Goal: Transaction & Acquisition: Purchase product/service

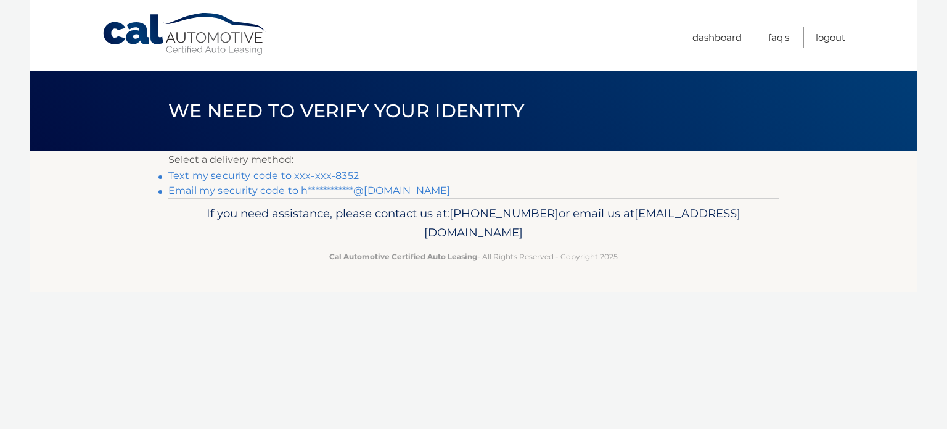
click at [283, 176] on link "Text my security code to xxx-xxx-8352" at bounding box center [263, 176] width 191 height 12
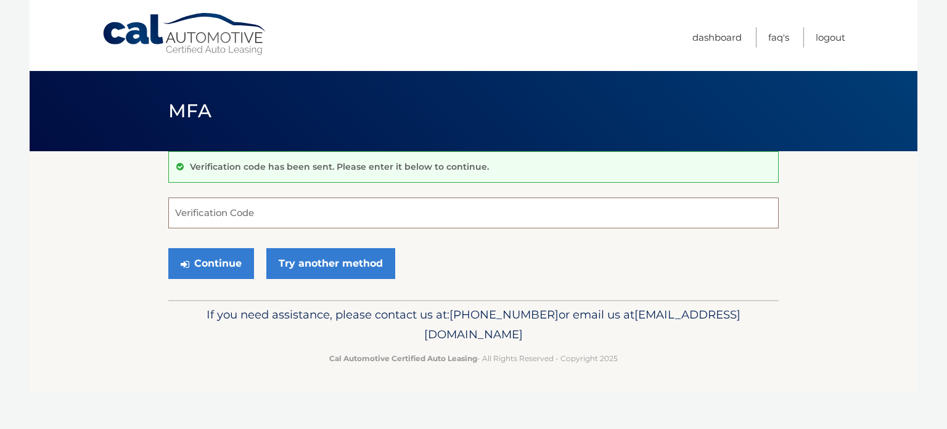
click at [278, 215] on input "Verification Code" at bounding box center [473, 212] width 611 height 31
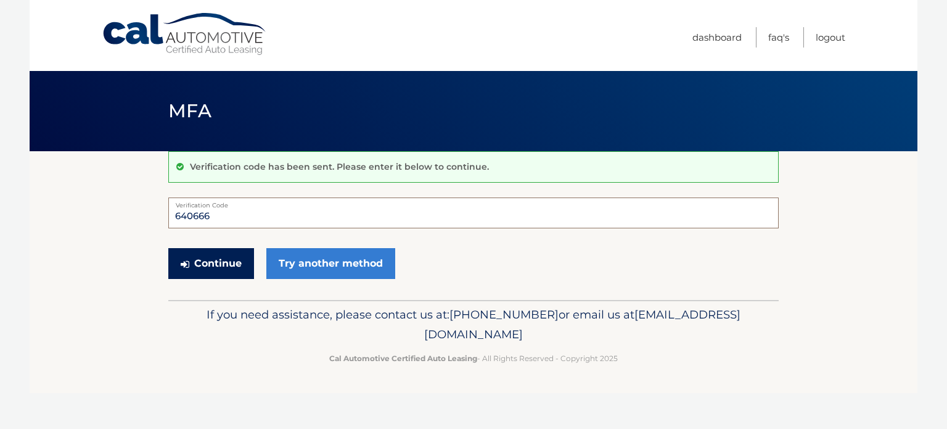
type input "640666"
click at [223, 260] on button "Continue" at bounding box center [211, 263] width 86 height 31
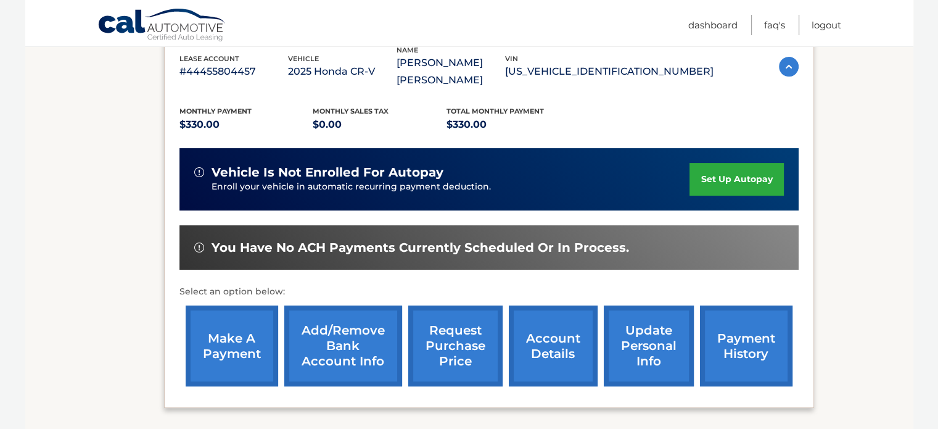
scroll to position [255, 0]
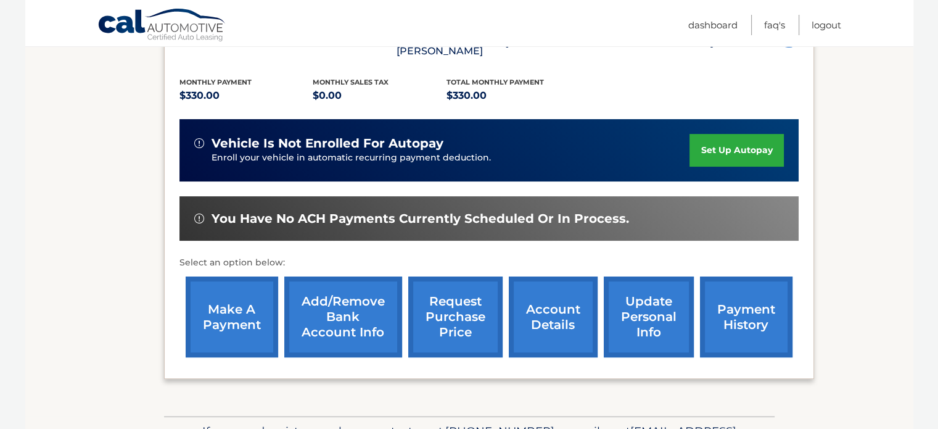
click at [228, 290] on link "make a payment" at bounding box center [232, 316] width 93 height 81
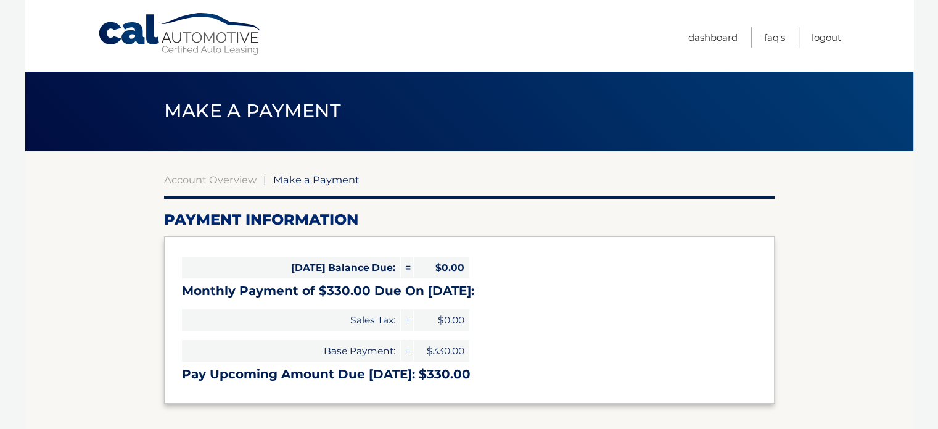
select select "ZmI5NTJiODItNTRlOS00NTJhLTlkZmEtNmUwY2UxNzA4NGVh"
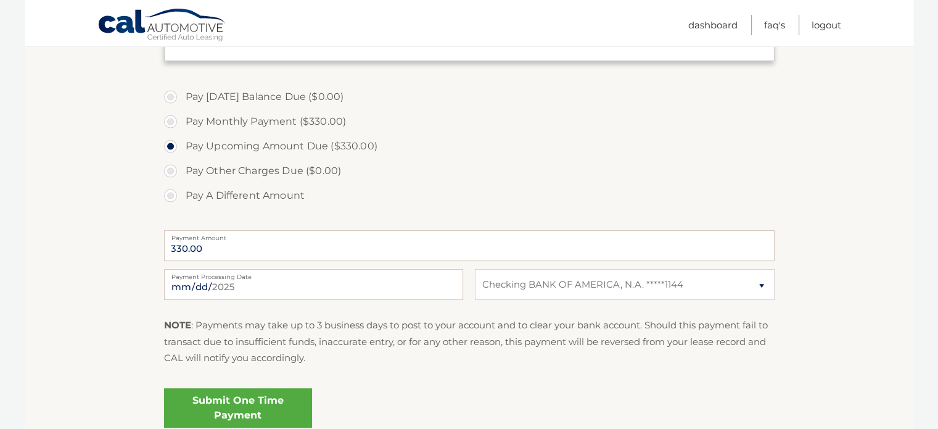
scroll to position [370, 0]
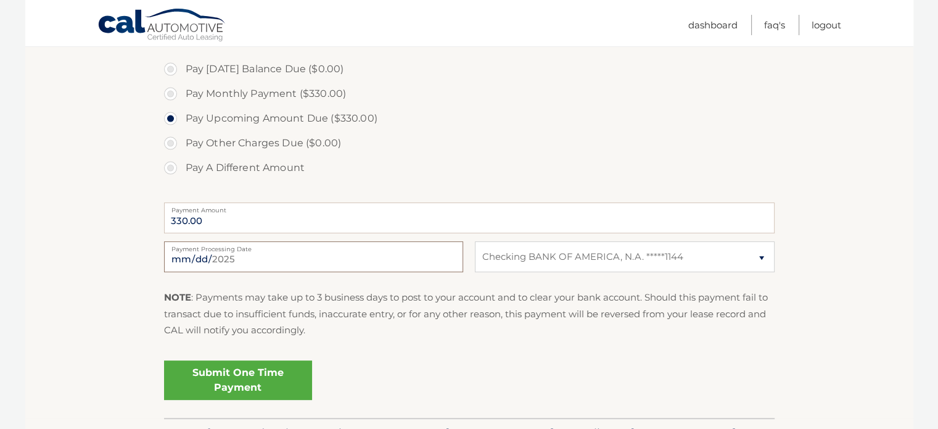
click at [284, 265] on input "[DATE]" at bounding box center [313, 256] width 299 height 31
type input "[DATE]"
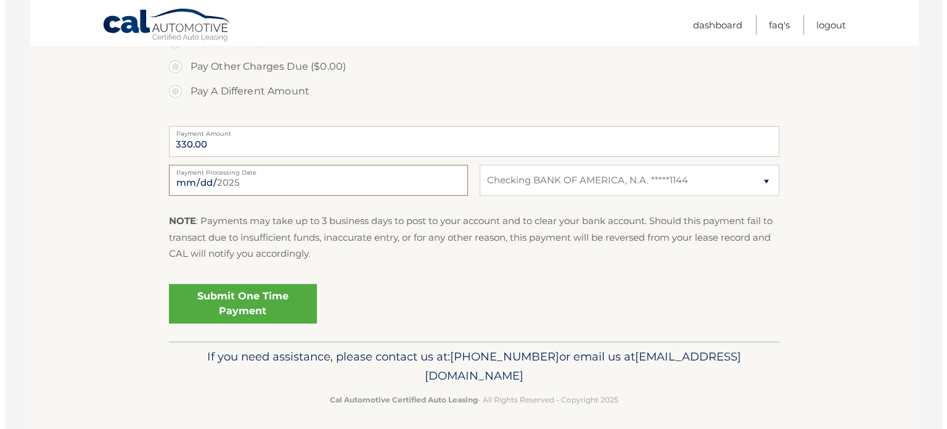
scroll to position [451, 0]
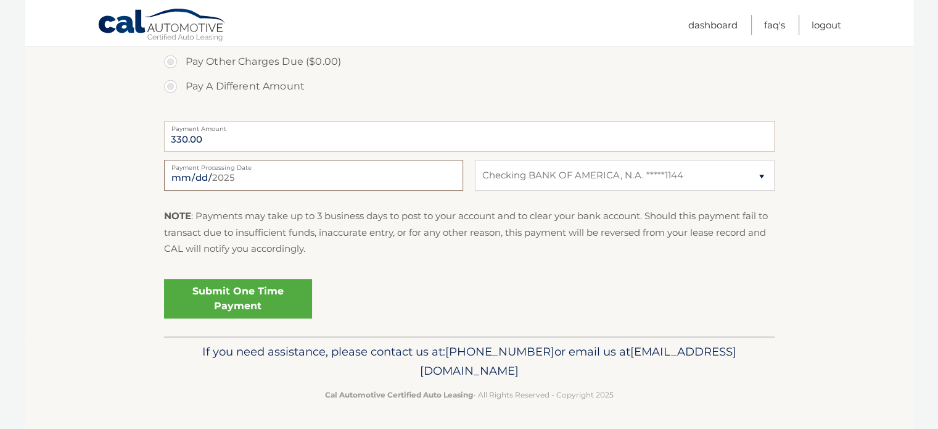
click at [360, 176] on input "[DATE]" at bounding box center [313, 175] width 299 height 31
click at [241, 294] on link "Submit One Time Payment" at bounding box center [238, 298] width 148 height 39
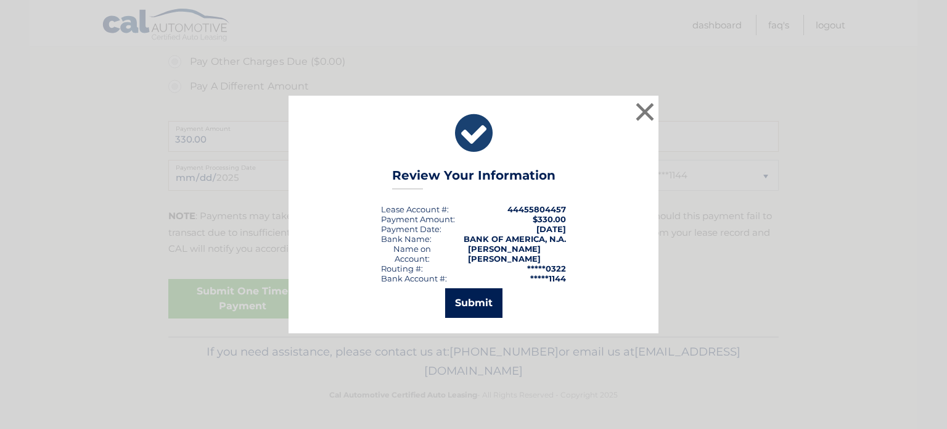
click at [472, 300] on button "Submit" at bounding box center [473, 303] width 57 height 30
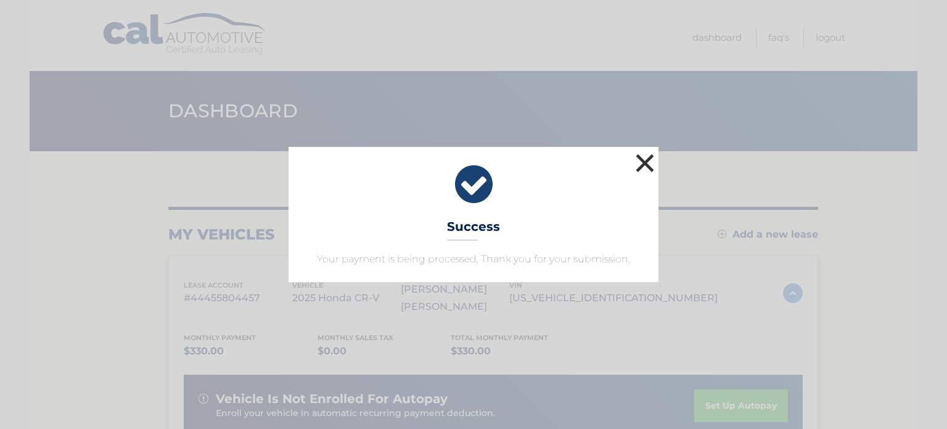
click at [643, 160] on button "×" at bounding box center [645, 162] width 25 height 25
